Goal: Task Accomplishment & Management: Complete application form

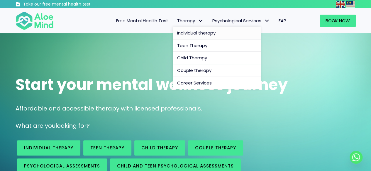
click at [187, 33] on span "Individual therapy" at bounding box center [196, 33] width 38 height 6
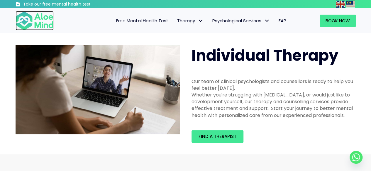
click at [48, 22] on img at bounding box center [35, 20] width 38 height 19
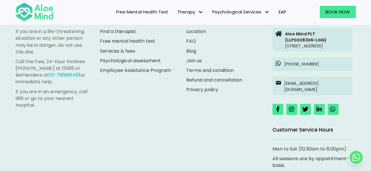
scroll to position [1664, 0]
click at [200, 60] on link "Join us" at bounding box center [194, 60] width 16 height 7
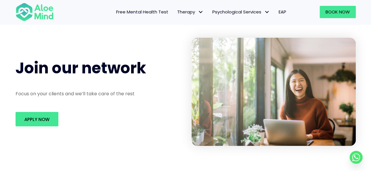
scroll to position [25, 0]
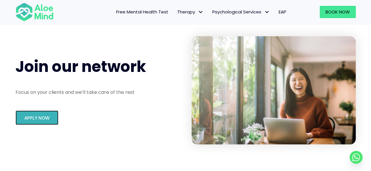
click at [37, 119] on span "Apply Now" at bounding box center [36, 118] width 25 height 6
